Goal: Information Seeking & Learning: Learn about a topic

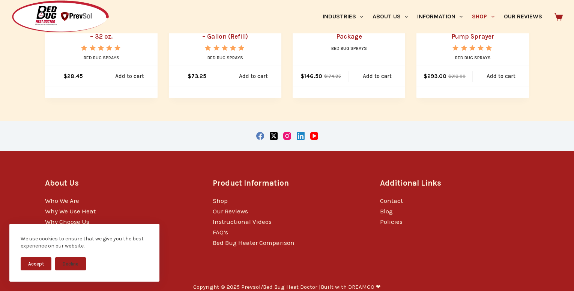
scroll to position [305, 0]
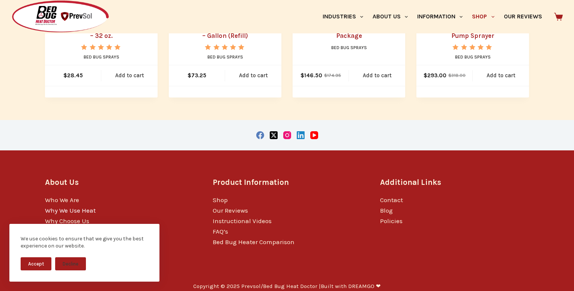
click at [75, 207] on link "Why We Use Heat" at bounding box center [70, 211] width 51 height 8
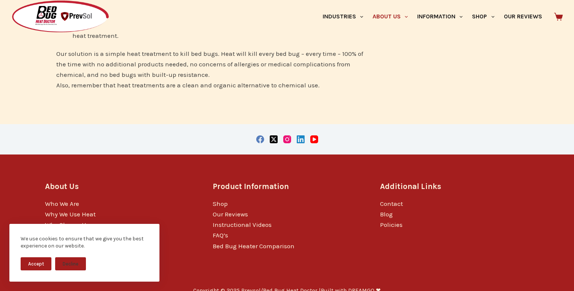
scroll to position [356, 0]
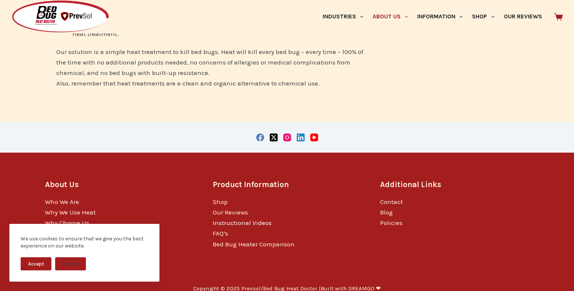
click at [228, 219] on link "Instructional Videos" at bounding box center [242, 223] width 59 height 8
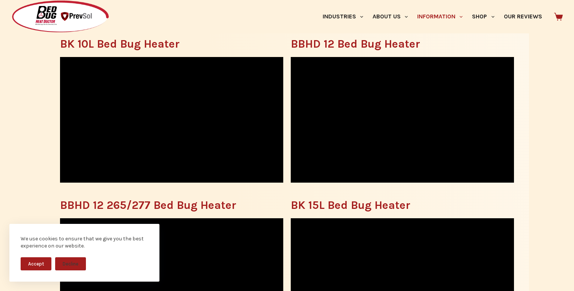
scroll to position [402, 0]
